Goal: Task Accomplishment & Management: Manage account settings

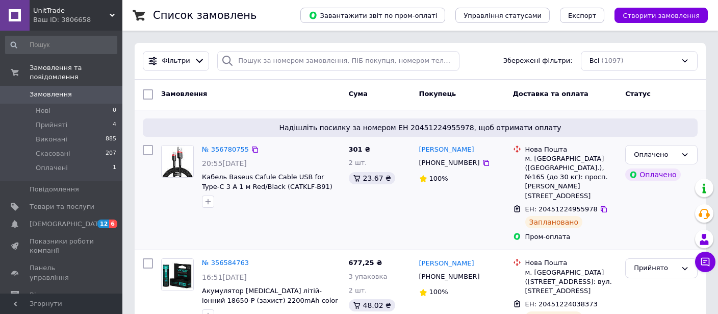
scroll to position [112, 0]
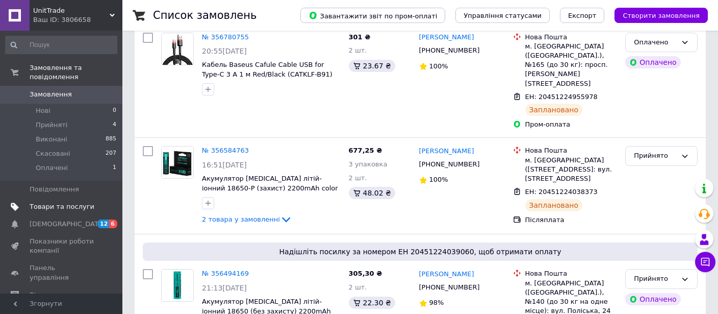
click at [83, 202] on span "Товари та послуги" at bounding box center [62, 206] width 65 height 9
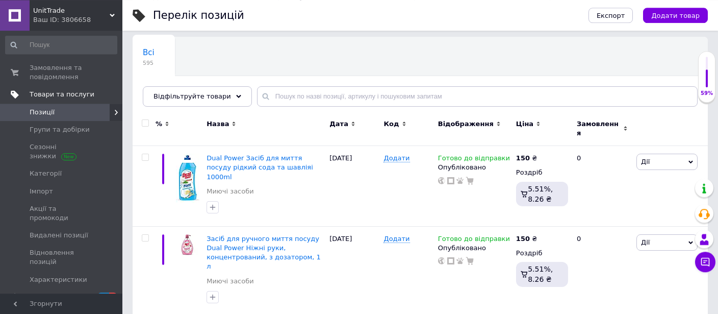
scroll to position [58, 0]
click at [84, 124] on link "Групи та добірки" at bounding box center [61, 129] width 122 height 17
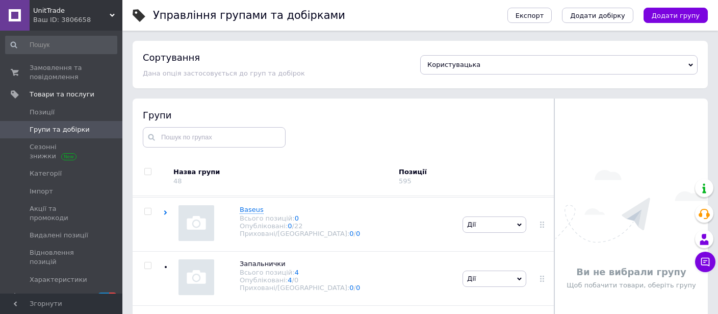
scroll to position [479, 0]
click at [71, 115] on span "Позиції" at bounding box center [62, 112] width 65 height 9
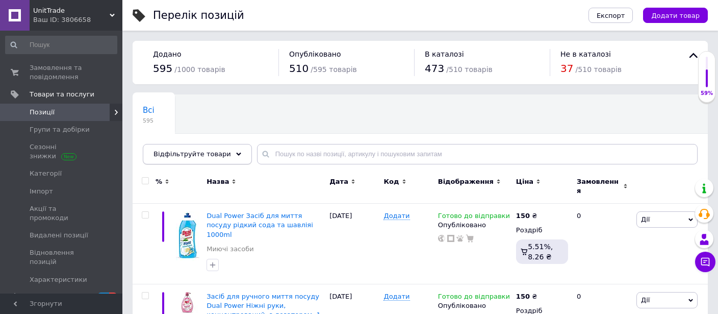
click at [213, 152] on span "Відфільтруйте товари" at bounding box center [192, 154] width 78 height 8
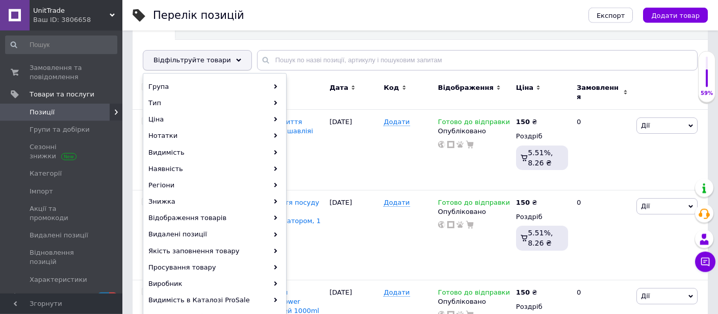
scroll to position [98, 0]
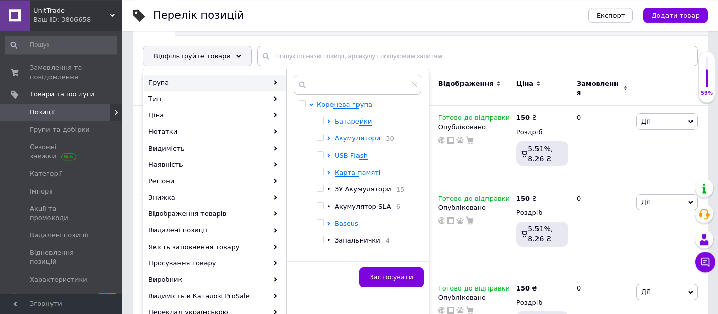
click at [367, 139] on span "Акумулятори" at bounding box center [358, 138] width 46 height 8
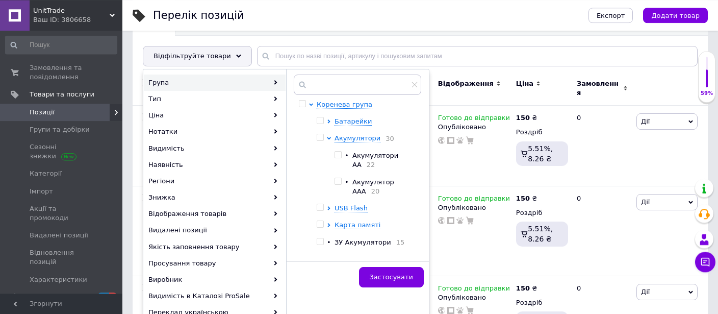
click at [320, 138] on input "checkbox" at bounding box center [320, 137] width 7 height 7
checkbox input "true"
click at [395, 274] on span "Застосувати" at bounding box center [391, 277] width 43 height 8
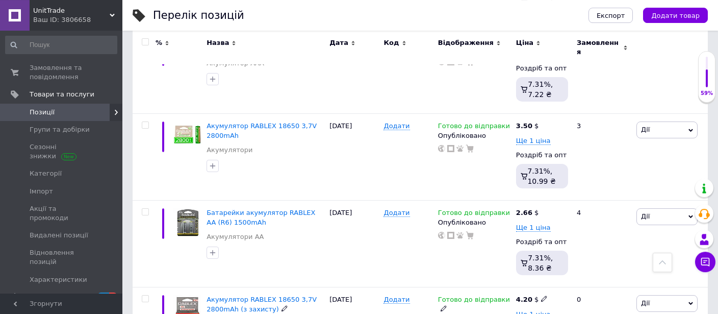
scroll to position [772, 0]
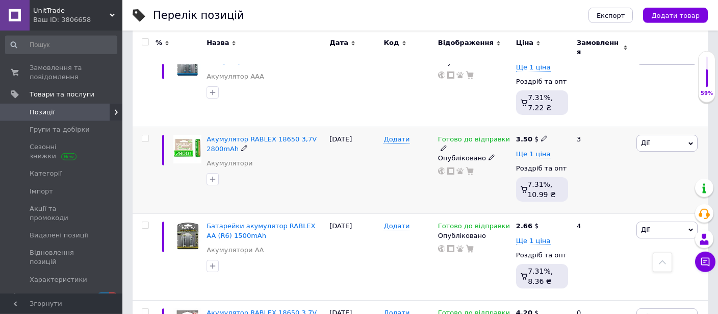
click at [143, 135] on input "checkbox" at bounding box center [145, 138] width 7 height 7
checkbox input "true"
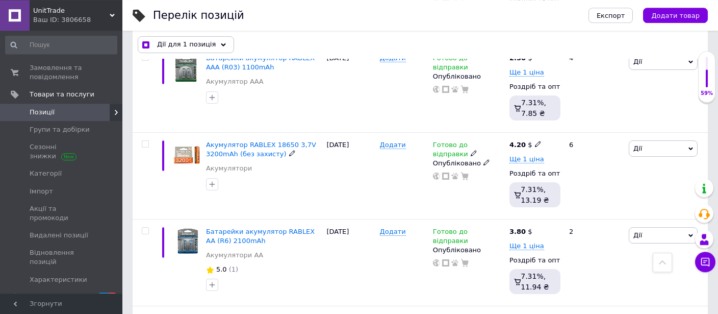
scroll to position [1108, 0]
click at [144, 140] on input "checkbox" at bounding box center [145, 143] width 7 height 7
checkbox input "true"
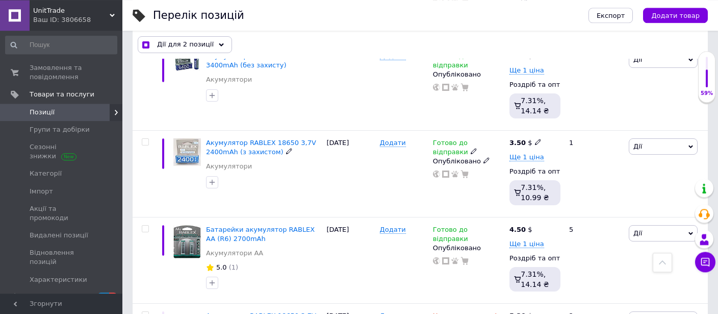
scroll to position [1453, 0]
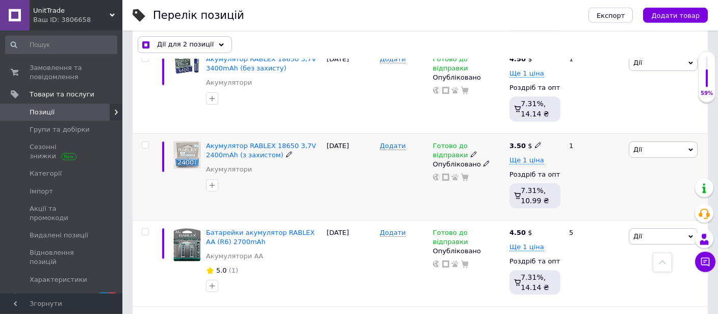
click at [143, 142] on input "checkbox" at bounding box center [145, 145] width 7 height 7
checkbox input "true"
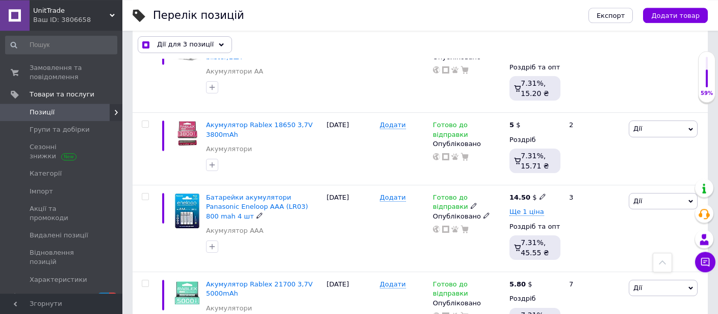
scroll to position [4453, 0]
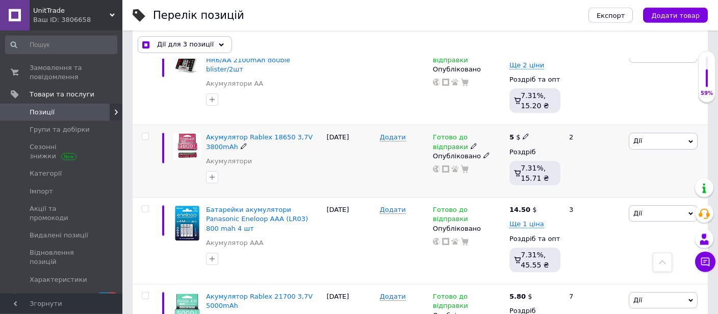
click at [144, 133] on input "checkbox" at bounding box center [145, 136] width 7 height 7
checkbox input "true"
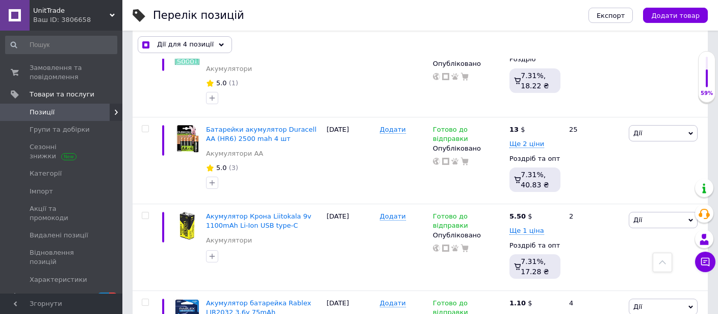
scroll to position [4686, 0]
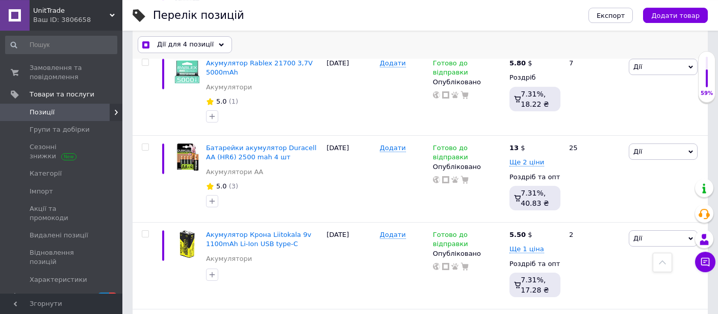
click at [207, 45] on div "Дії для 4 позиції" at bounding box center [185, 45] width 94 height 16
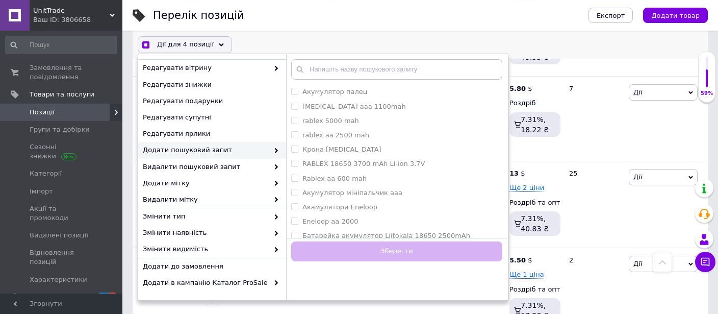
scroll to position [83, 0]
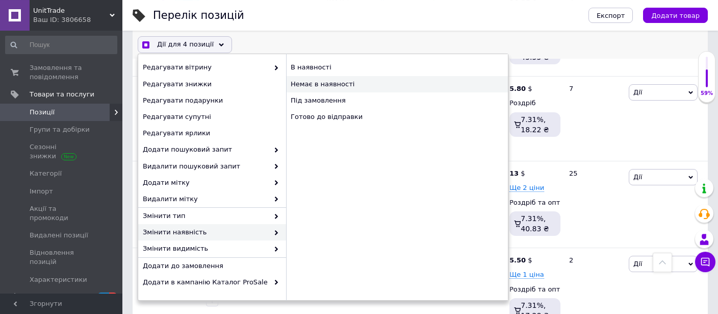
checkbox input "true"
click at [327, 88] on div "Немає в наявності" at bounding box center [397, 84] width 222 height 16
checkbox input "false"
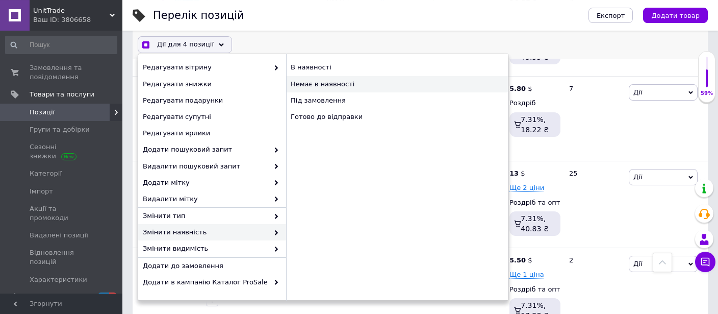
checkbox input "false"
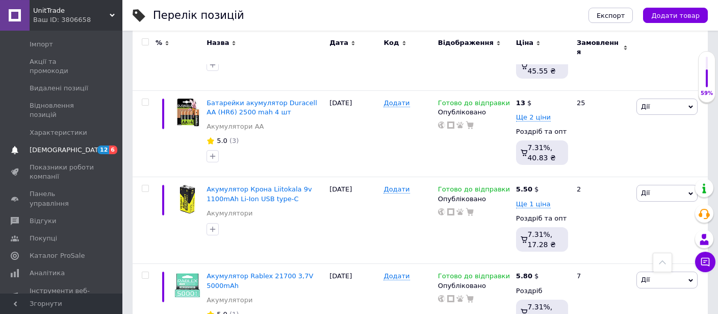
scroll to position [151, 0]
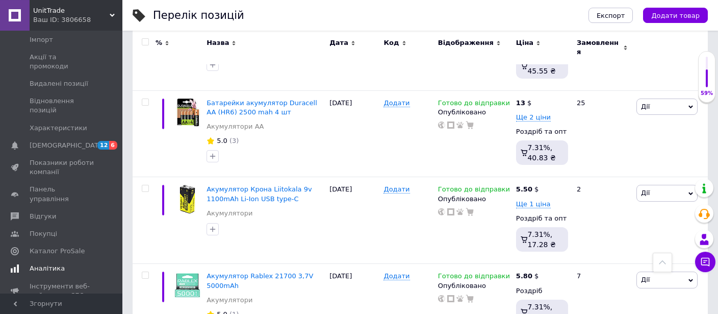
click at [68, 264] on span "Аналітика" at bounding box center [62, 268] width 65 height 9
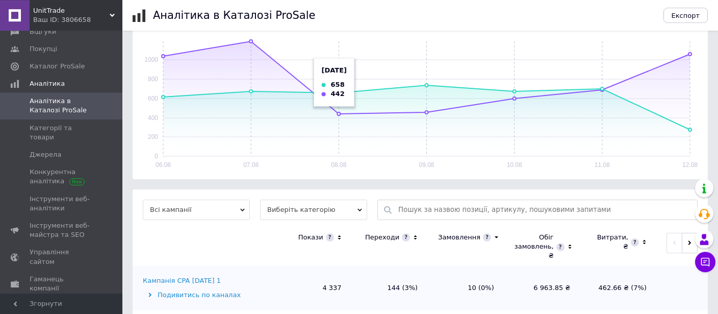
scroll to position [156, 0]
click at [208, 296] on div "Подивитись по каналах" at bounding box center [208, 294] width 130 height 9
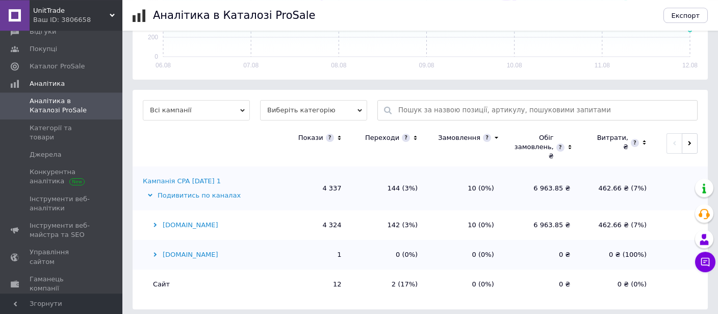
scroll to position [260, 0]
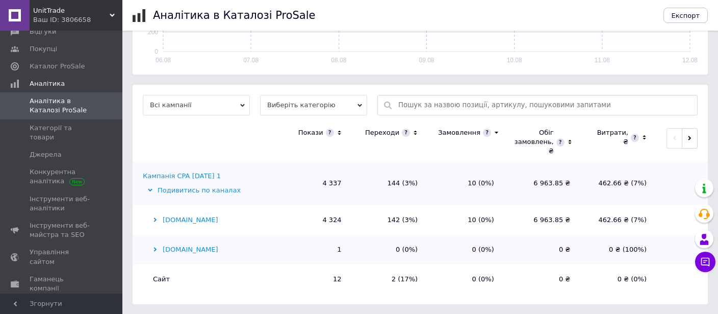
click at [178, 217] on div "Prom.ua" at bounding box center [208, 219] width 130 height 9
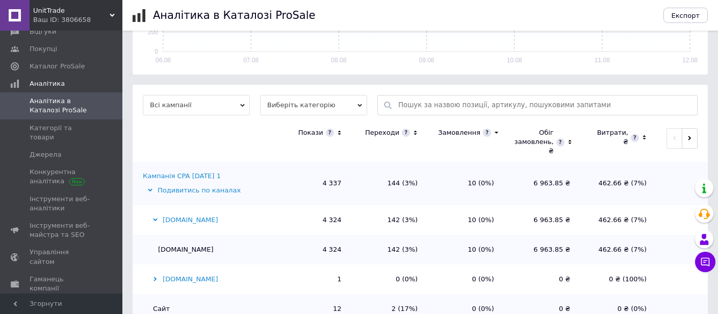
scroll to position [290, 0]
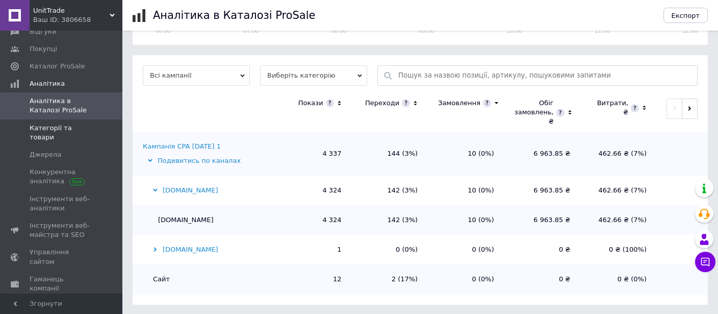
click at [94, 123] on link "Категорії та товари" at bounding box center [61, 132] width 122 height 27
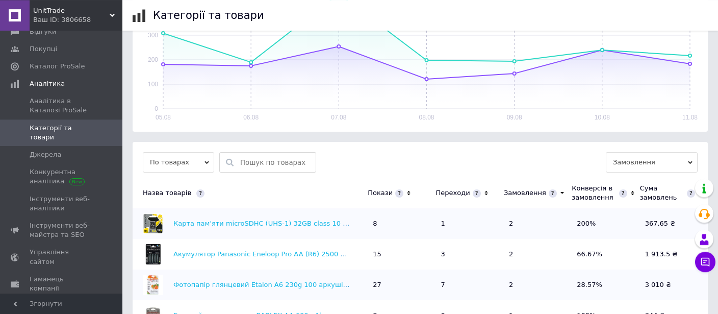
scroll to position [257, 0]
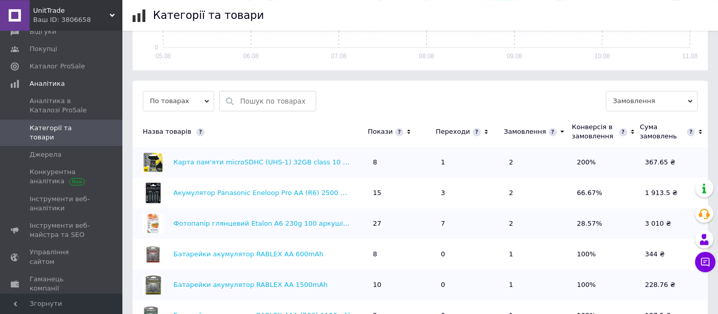
click at [187, 91] on span "По товарах" at bounding box center [178, 101] width 71 height 20
click at [186, 127] on li "За категоріями" at bounding box center [178, 134] width 71 height 14
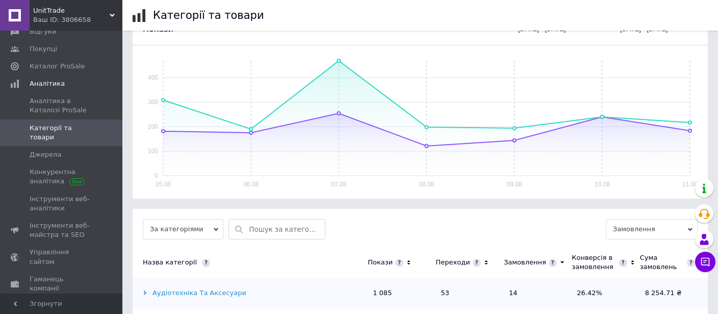
scroll to position [320, 0]
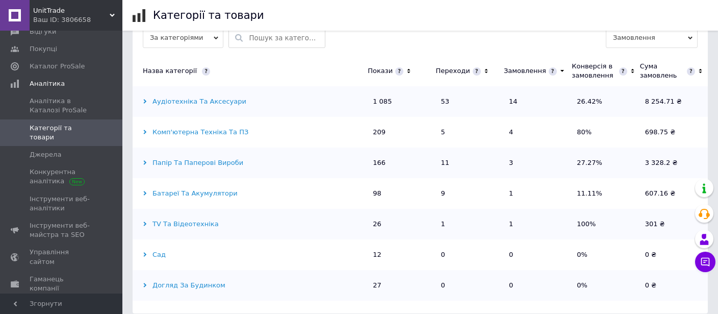
click at [193, 280] on div "Догляд за будинком" at bounding box center [248, 284] width 230 height 9
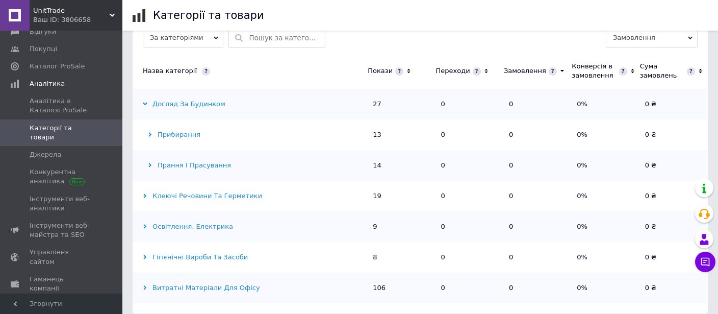
scroll to position [182, 0]
click at [173, 130] on div "Прибирання" at bounding box center [248, 134] width 230 height 9
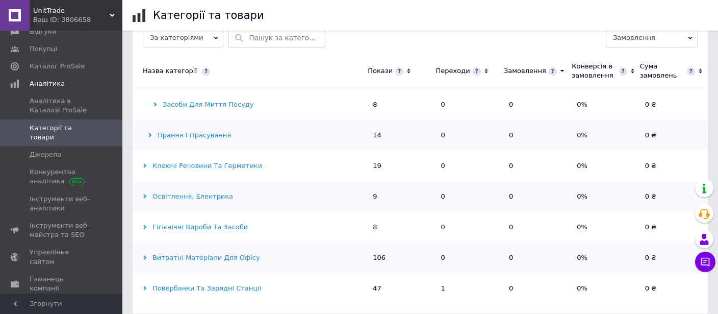
scroll to position [195, 0]
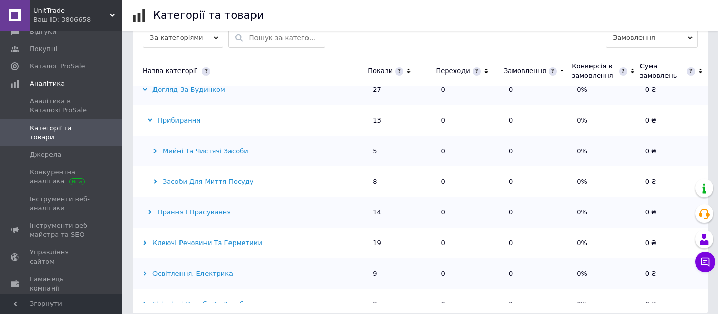
click at [193, 146] on div "Мийні та чистячі засоби" at bounding box center [248, 150] width 230 height 9
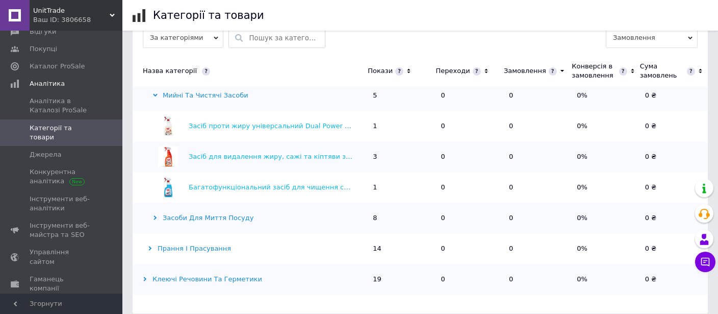
scroll to position [245, 0]
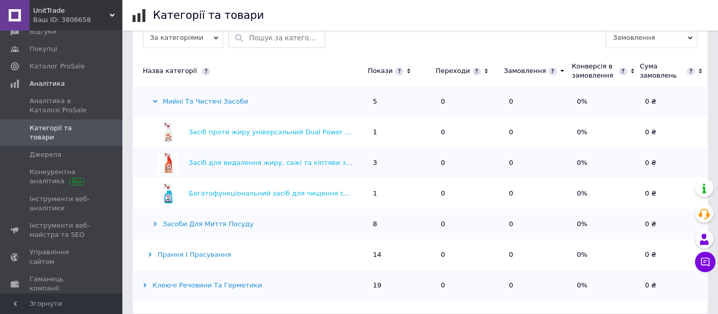
click at [217, 219] on div "Засоби для миття посуду" at bounding box center [248, 223] width 230 height 9
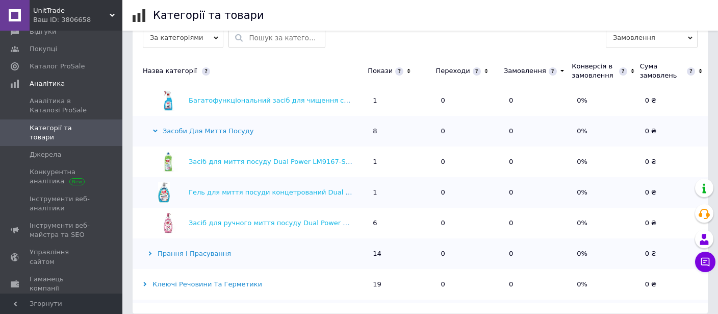
scroll to position [391, 0]
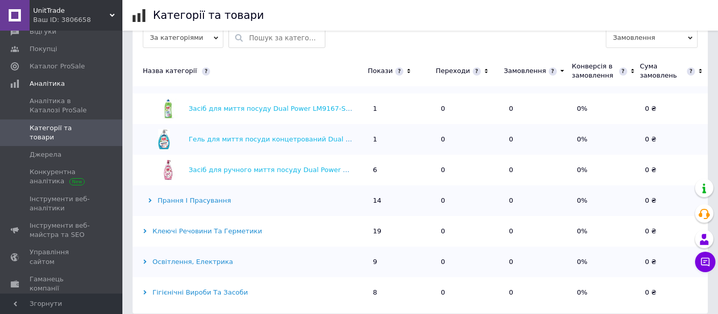
click at [191, 196] on div "Прання і прасування" at bounding box center [248, 200] width 230 height 9
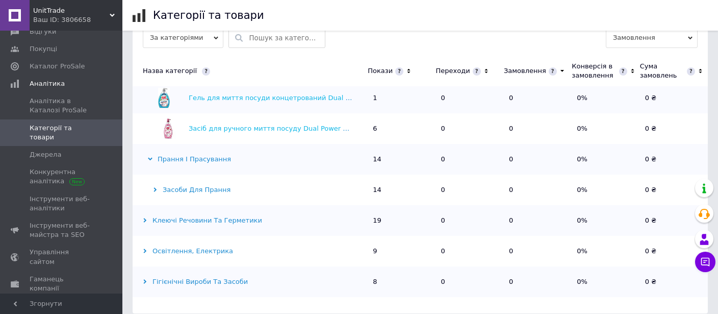
click at [191, 185] on td "Засоби для прання" at bounding box center [250, 189] width 235 height 31
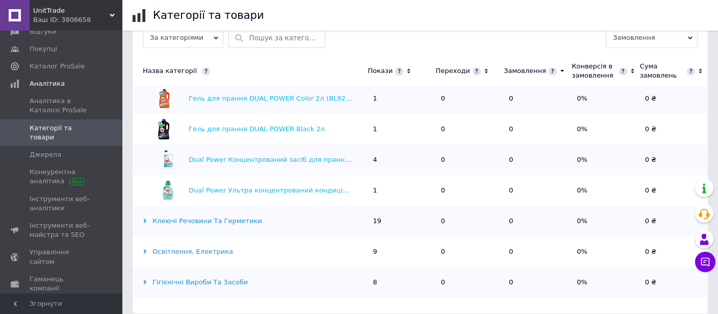
scroll to position [677, 0]
click at [111, 10] on div "UnitTrade Ваш ID: 3806658" at bounding box center [76, 15] width 93 height 31
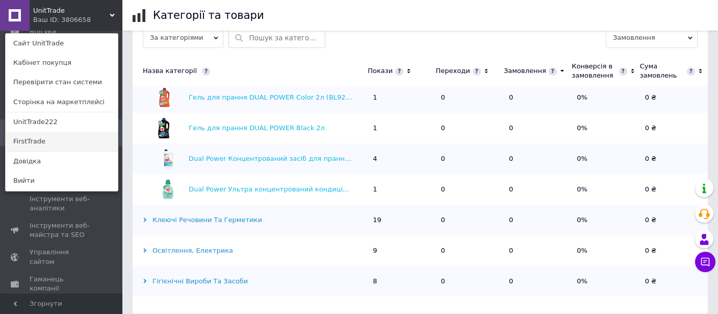
click at [65, 144] on link "FirstTrade" at bounding box center [62, 141] width 112 height 19
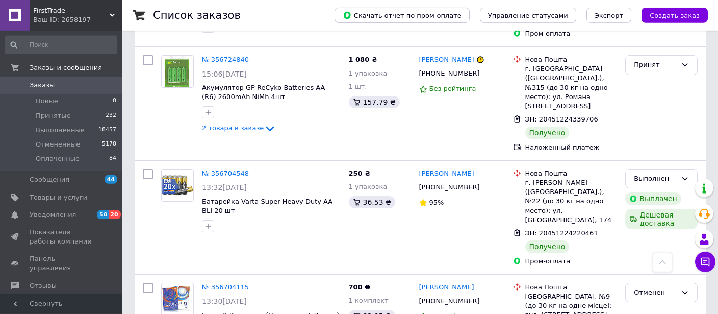
scroll to position [1814, 0]
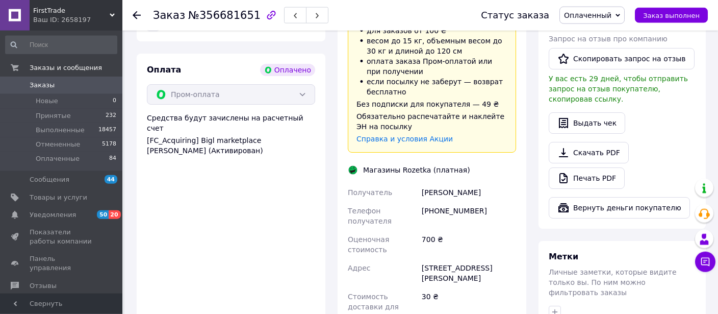
scroll to position [413, 0]
